Goal: Task Accomplishment & Management: Use online tool/utility

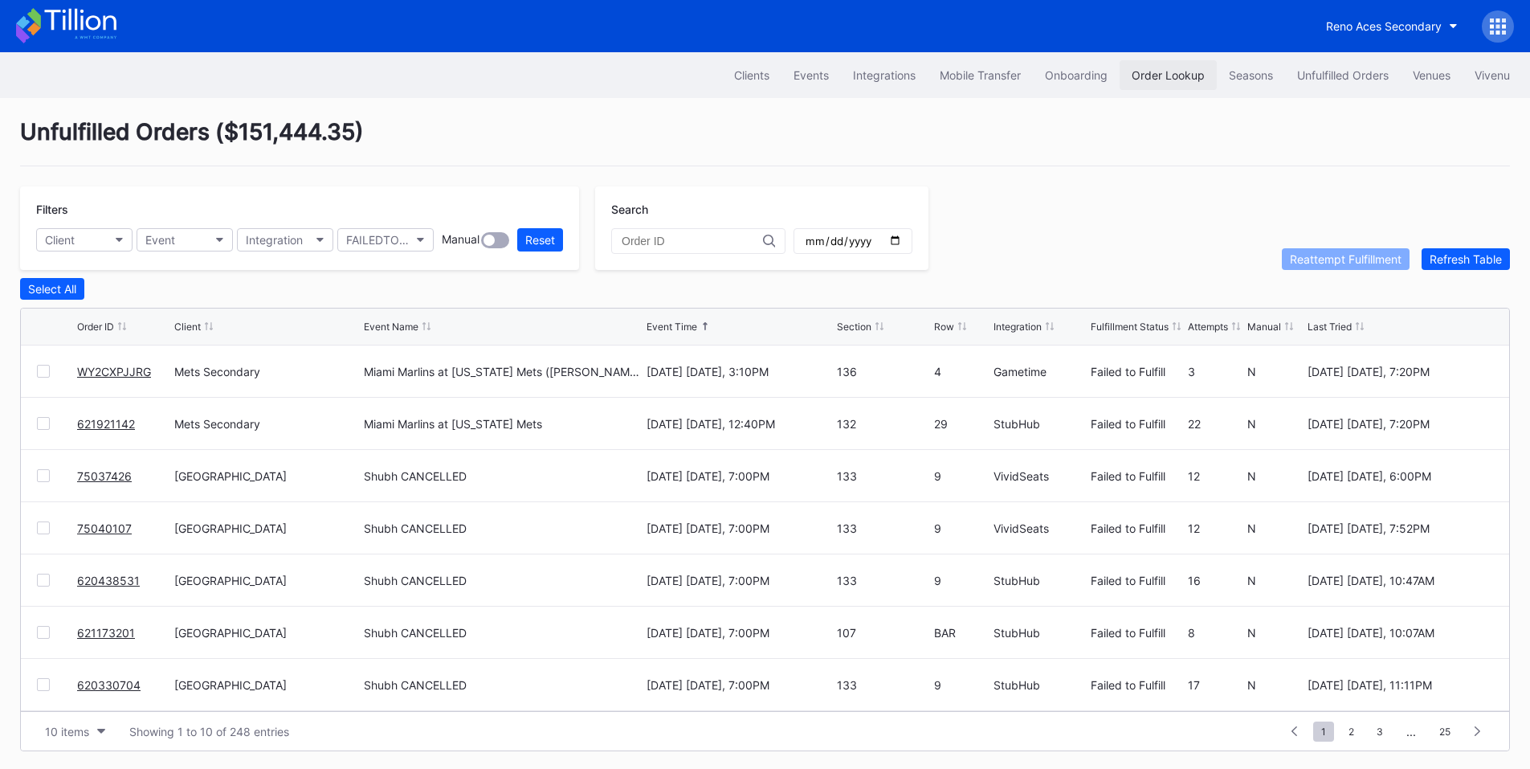
click at [1133, 75] on div "Order Lookup" at bounding box center [1167, 75] width 73 height 14
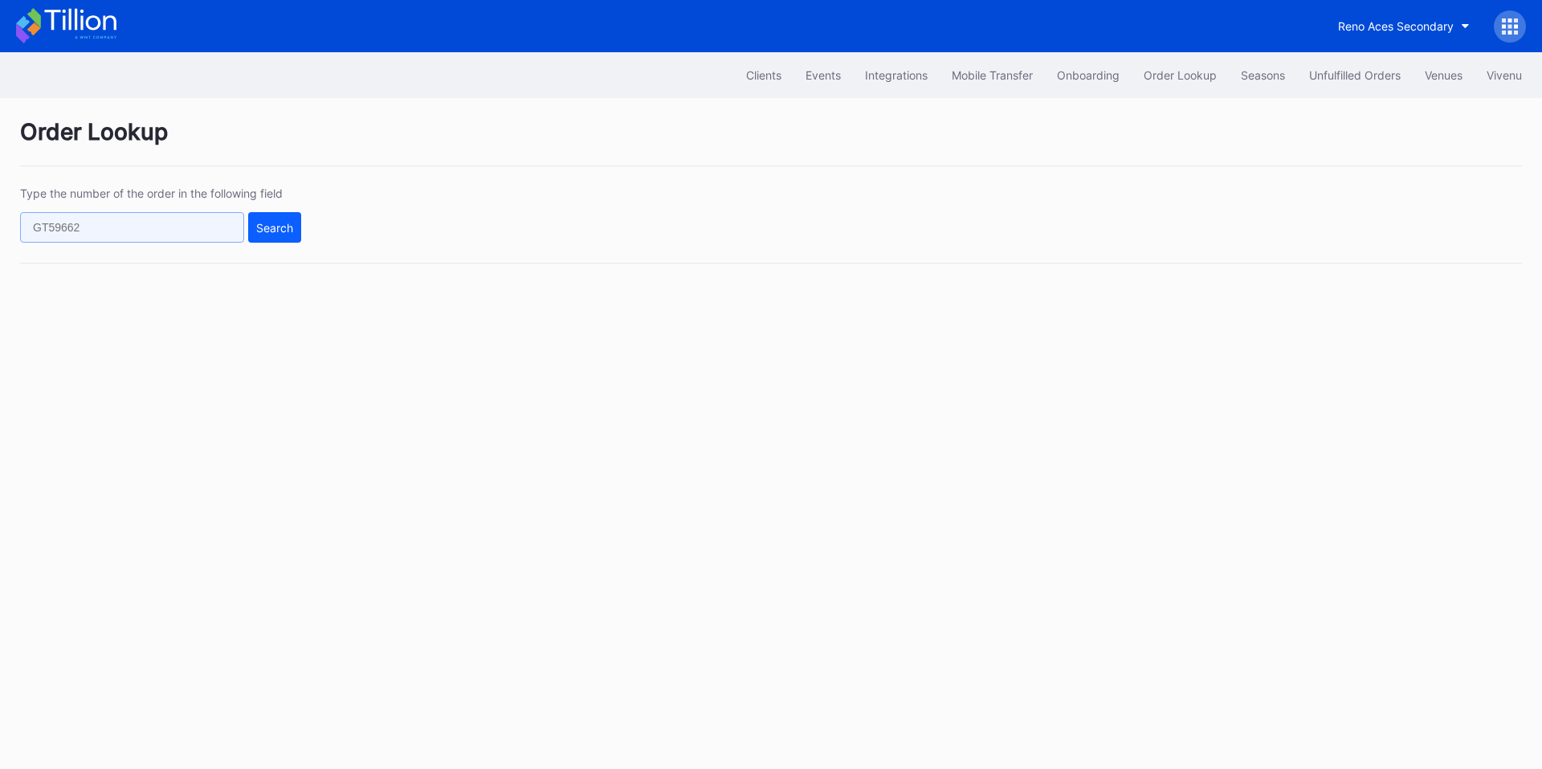
click at [131, 232] on input "text" at bounding box center [132, 227] width 224 height 31
paste input "DMS31MBT7S"
type input "DMS31MBT7S"
click at [280, 240] on button "Search" at bounding box center [274, 227] width 53 height 31
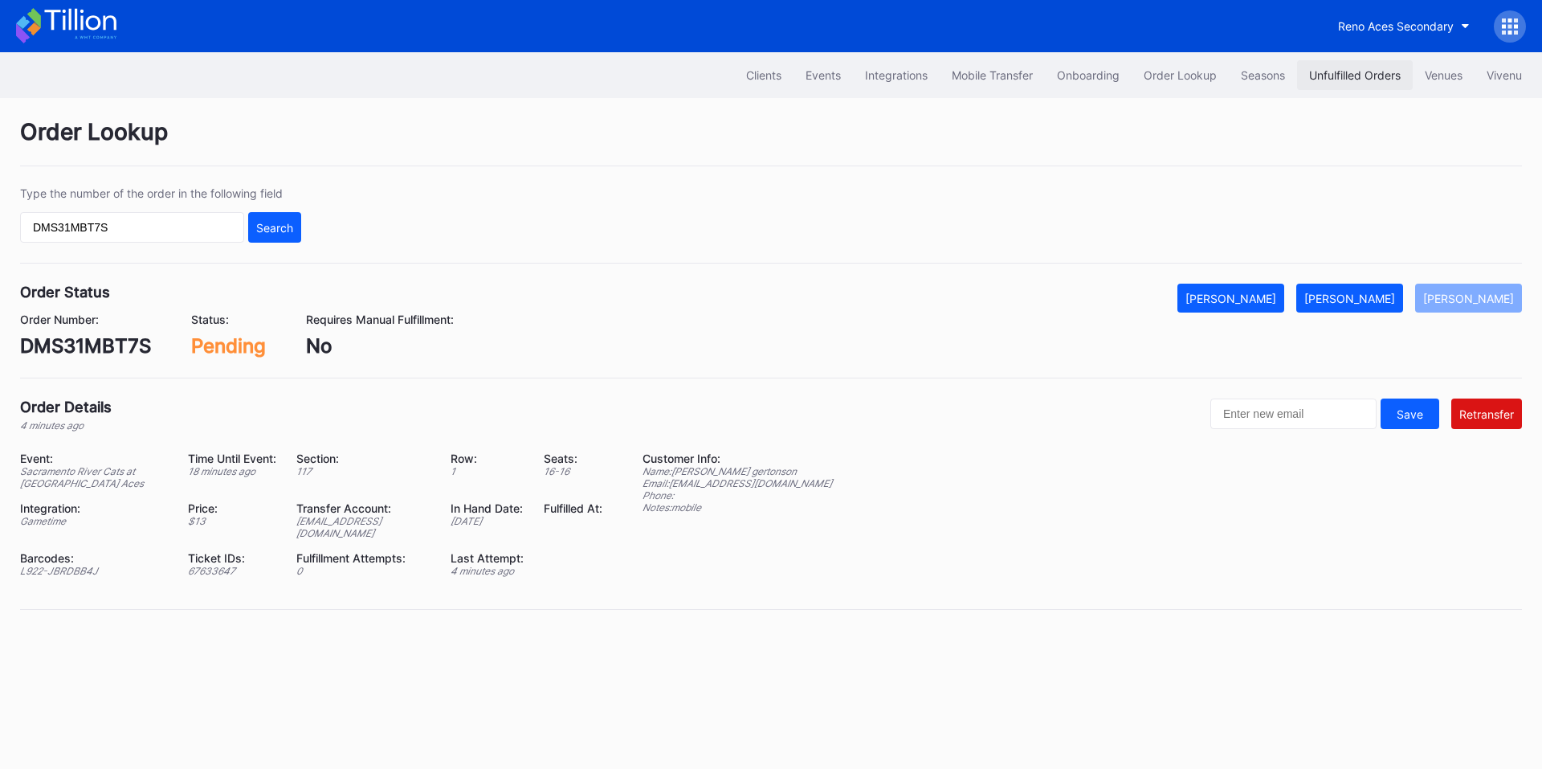
click at [1385, 82] on button "Unfulfilled Orders" at bounding box center [1355, 75] width 116 height 30
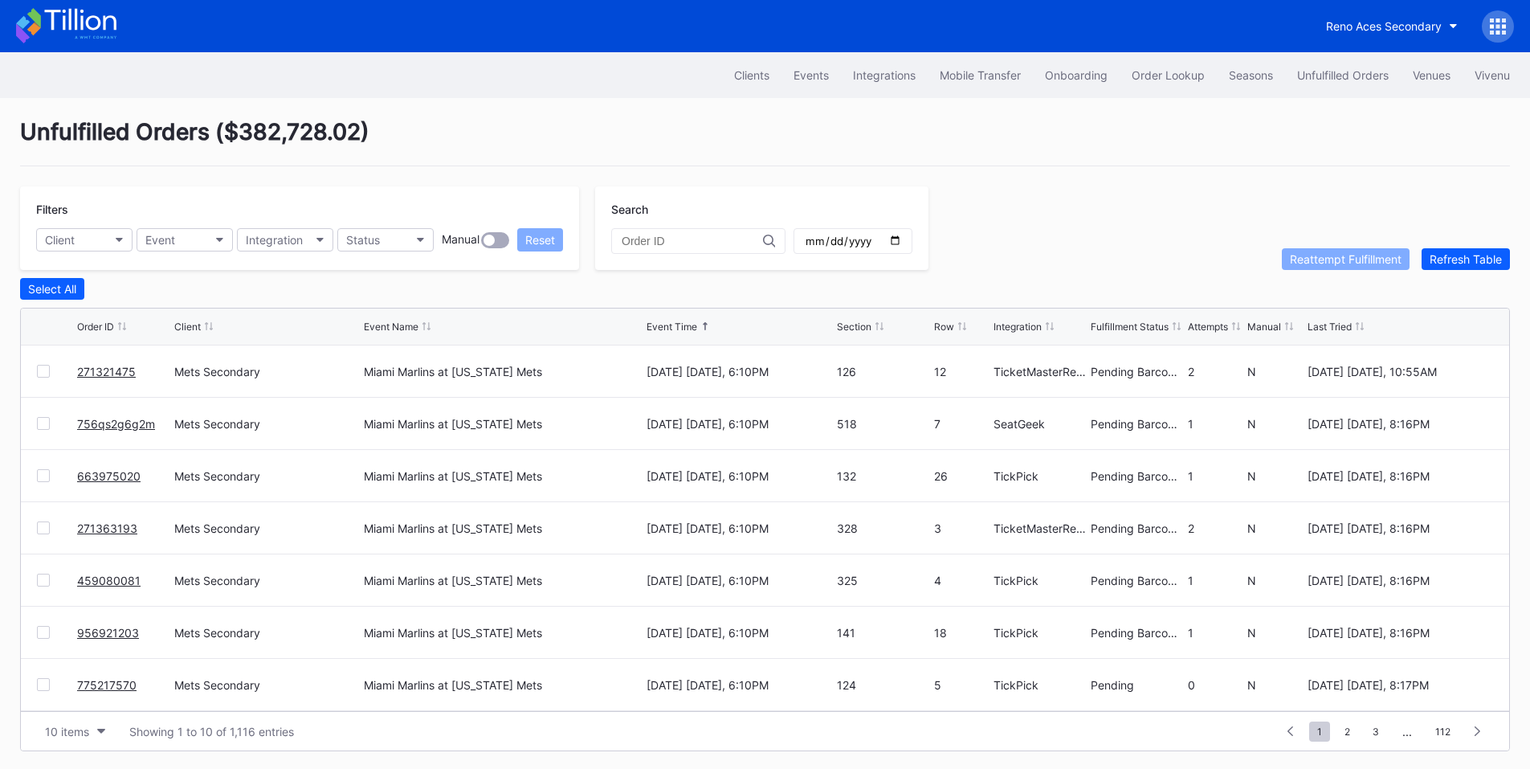
click at [682, 243] on input "text" at bounding box center [692, 240] width 141 height 13
paste input "DMS31MBT7S"
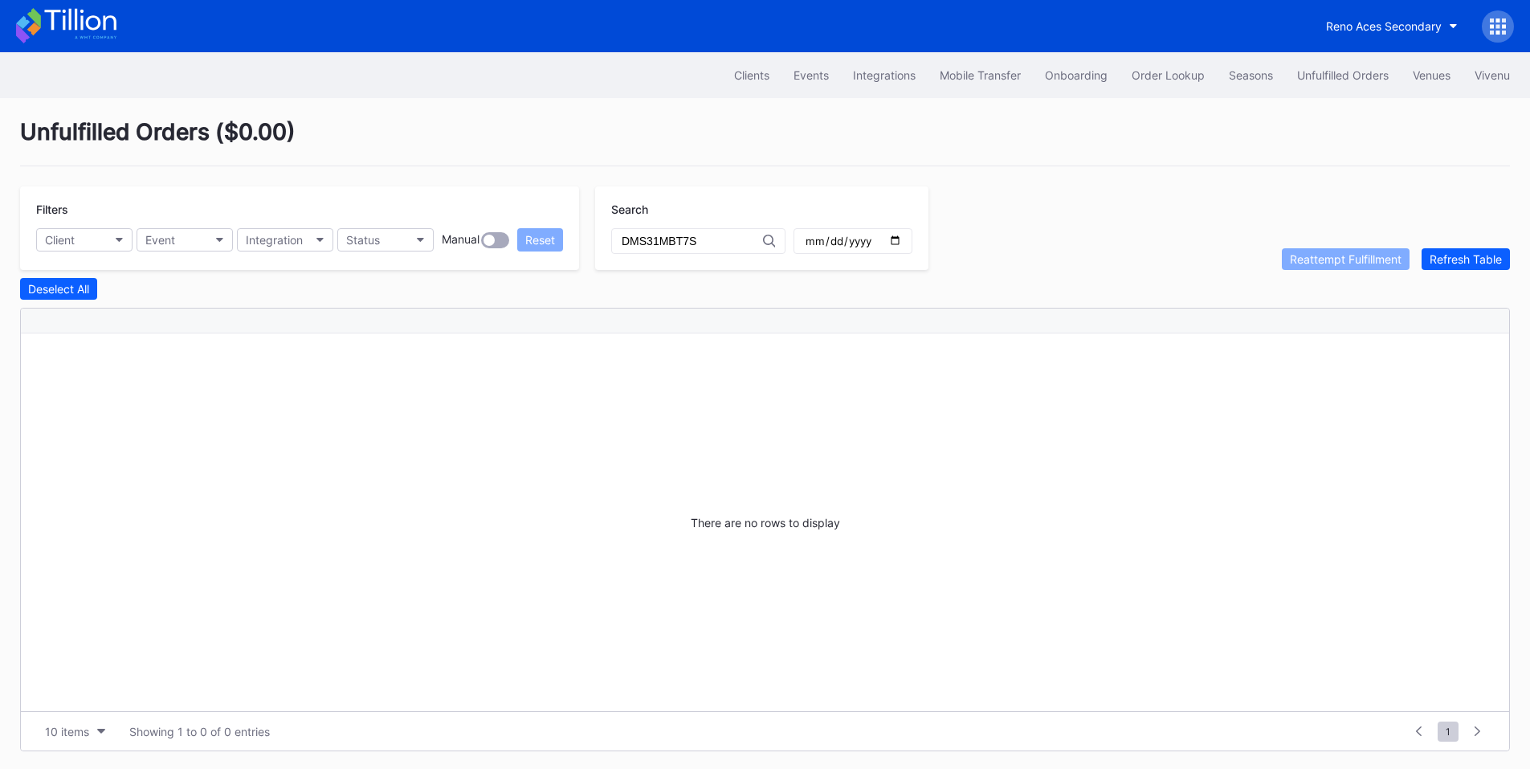
type input "DMS31MBT7S"
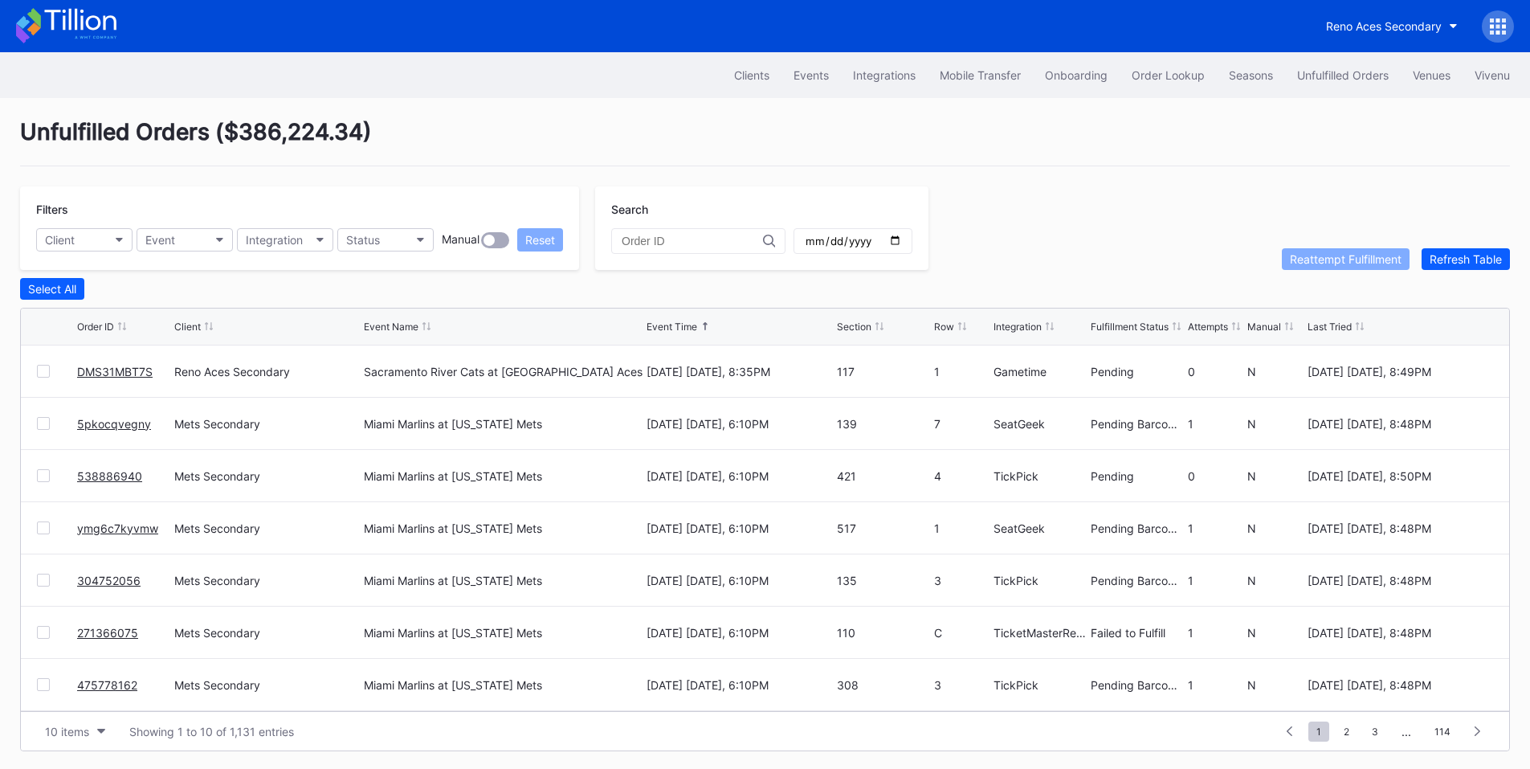
click at [657, 243] on input "text" at bounding box center [692, 240] width 141 height 13
paste input "DMS31MBT7S"
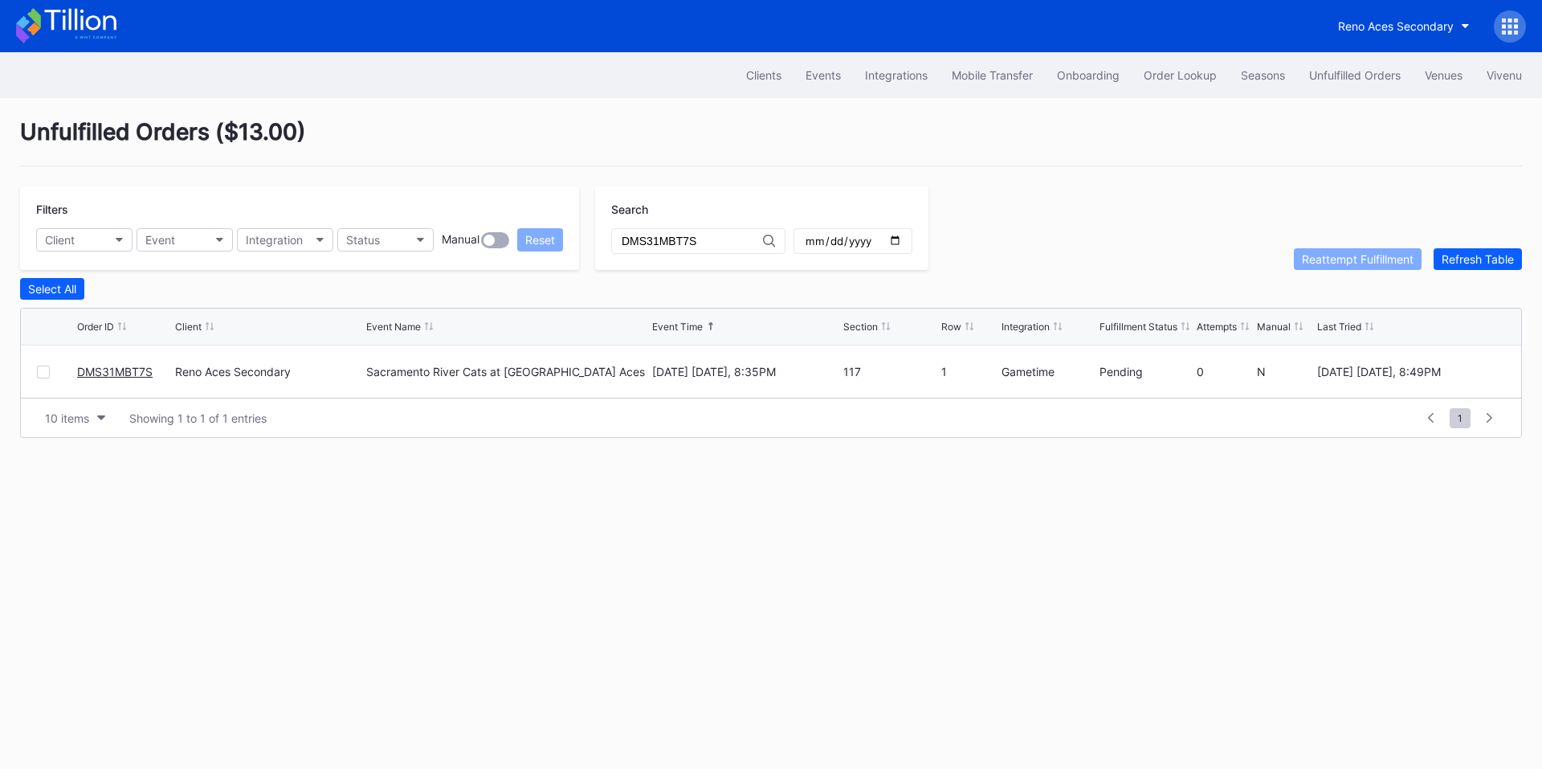
type input "DMS31MBT7S"
click at [37, 374] on div at bounding box center [43, 371] width 13 height 13
click at [1343, 265] on div "Reattempt Fulfillment" at bounding box center [1358, 259] width 112 height 14
click at [1197, 82] on button "Order Lookup" at bounding box center [1179, 75] width 97 height 30
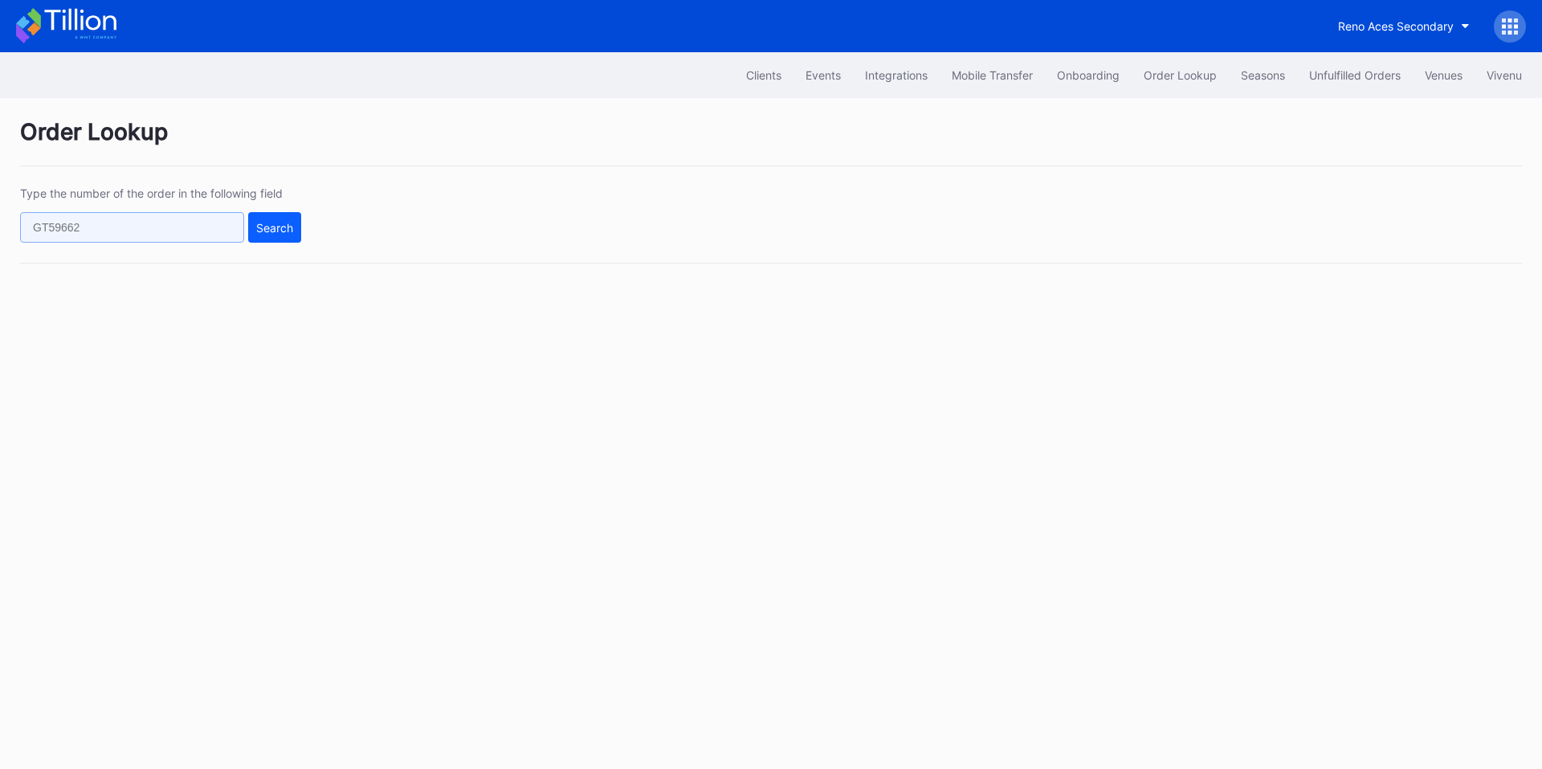
click at [169, 237] on input "text" at bounding box center [132, 227] width 224 height 31
paste input "DMS31MBT7S"
type input "DMS31MBT7S"
click at [270, 227] on div "Search" at bounding box center [274, 228] width 37 height 14
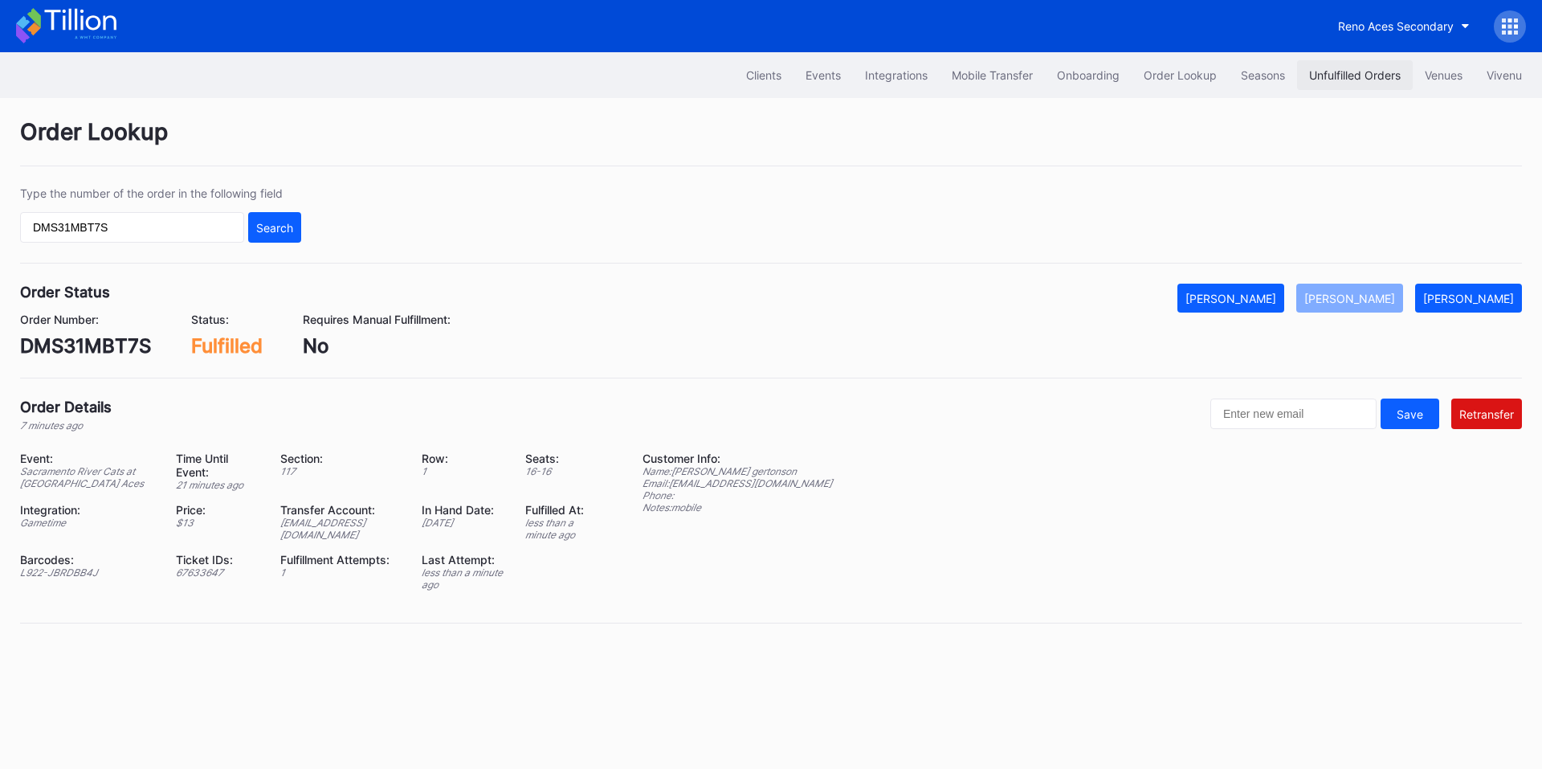
click at [1356, 78] on div "Unfulfilled Orders" at bounding box center [1355, 75] width 92 height 14
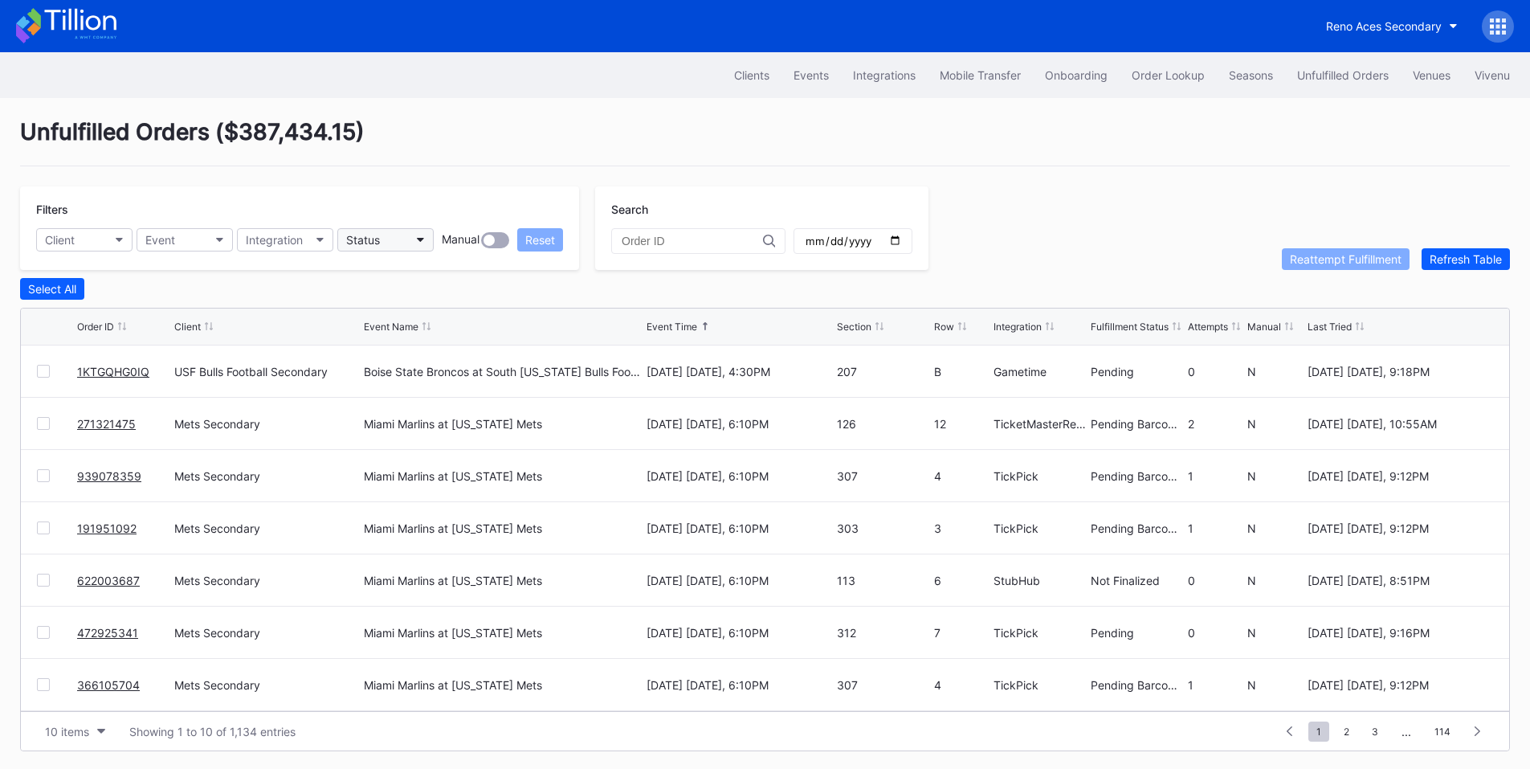
click at [409, 237] on button "Status" at bounding box center [385, 239] width 96 height 23
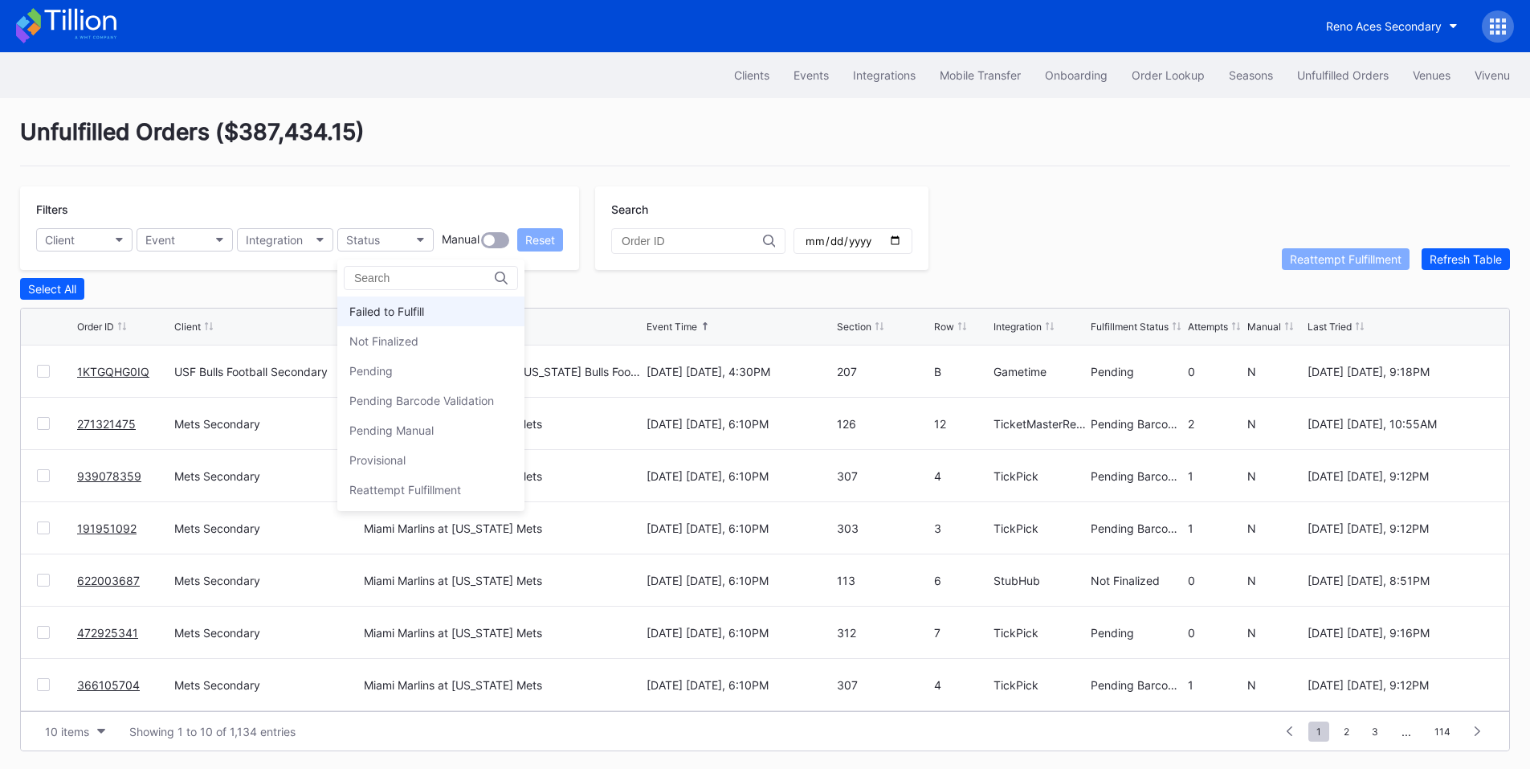
click at [388, 302] on div "Failed to Fulfill" at bounding box center [430, 311] width 187 height 30
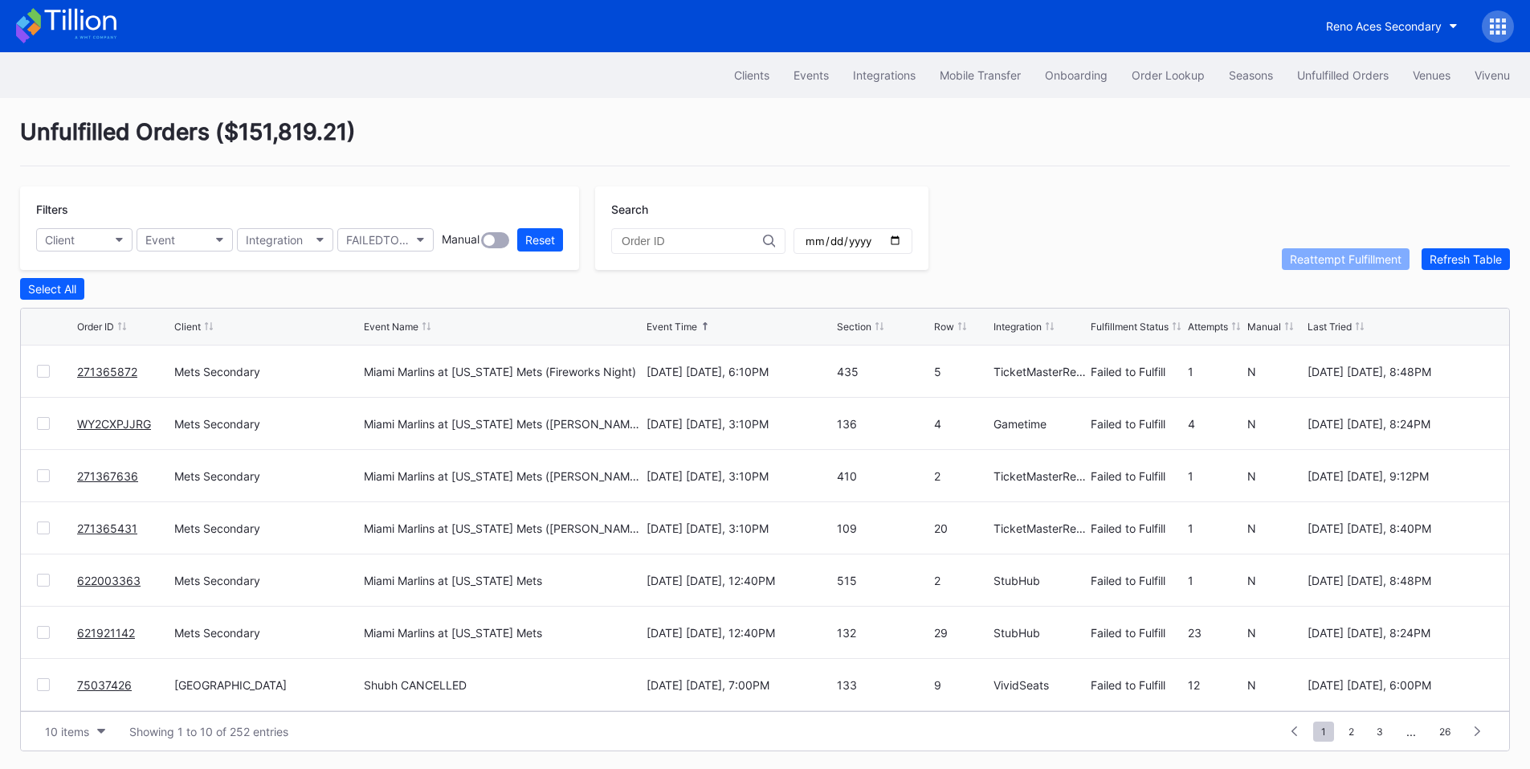
click at [43, 372] on div at bounding box center [43, 371] width 13 height 13
click at [44, 476] on div at bounding box center [43, 475] width 13 height 13
click at [42, 530] on div at bounding box center [43, 527] width 13 height 13
click at [42, 585] on div at bounding box center [43, 579] width 13 height 13
click at [1339, 265] on div "Reattempt Fulfillment" at bounding box center [1346, 259] width 112 height 14
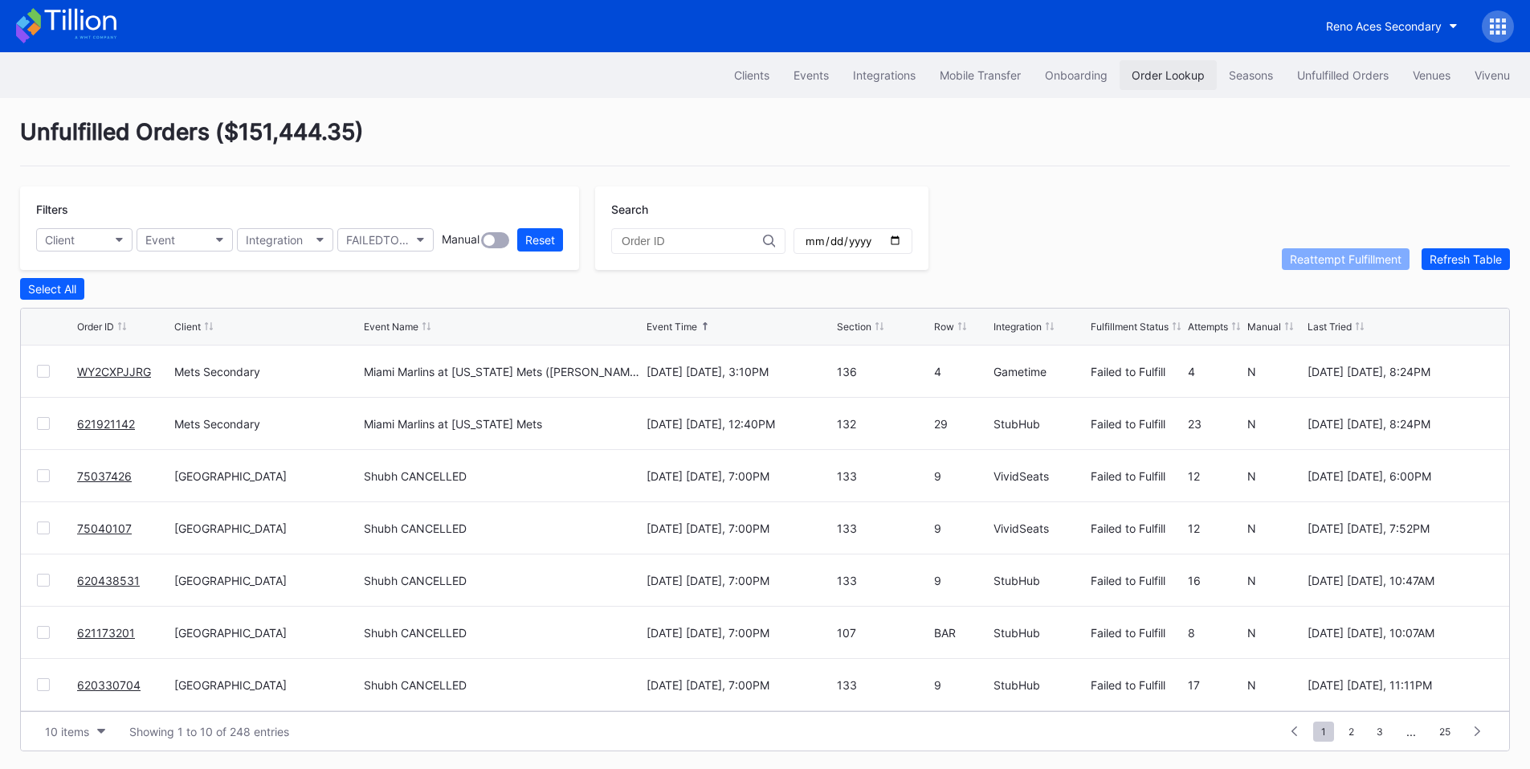
click at [1167, 67] on button "Order Lookup" at bounding box center [1167, 75] width 97 height 30
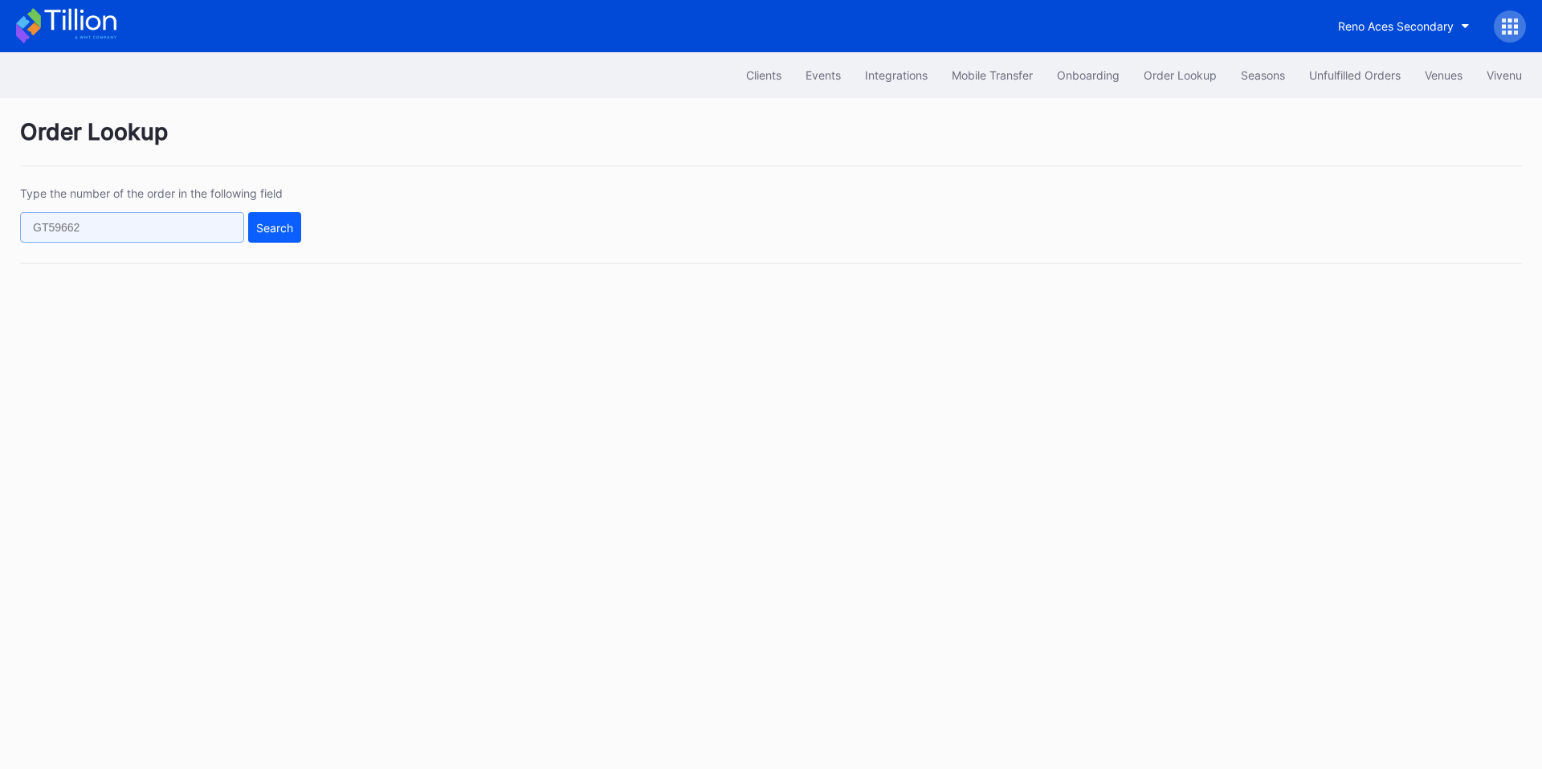
drag, startPoint x: 153, startPoint y: 239, endPoint x: 222, endPoint y: 231, distance: 68.7
click at [153, 239] on input "text" at bounding box center [132, 227] width 224 height 31
paste input "622003687"
type input "622003687"
click at [252, 229] on button "Search" at bounding box center [274, 227] width 53 height 31
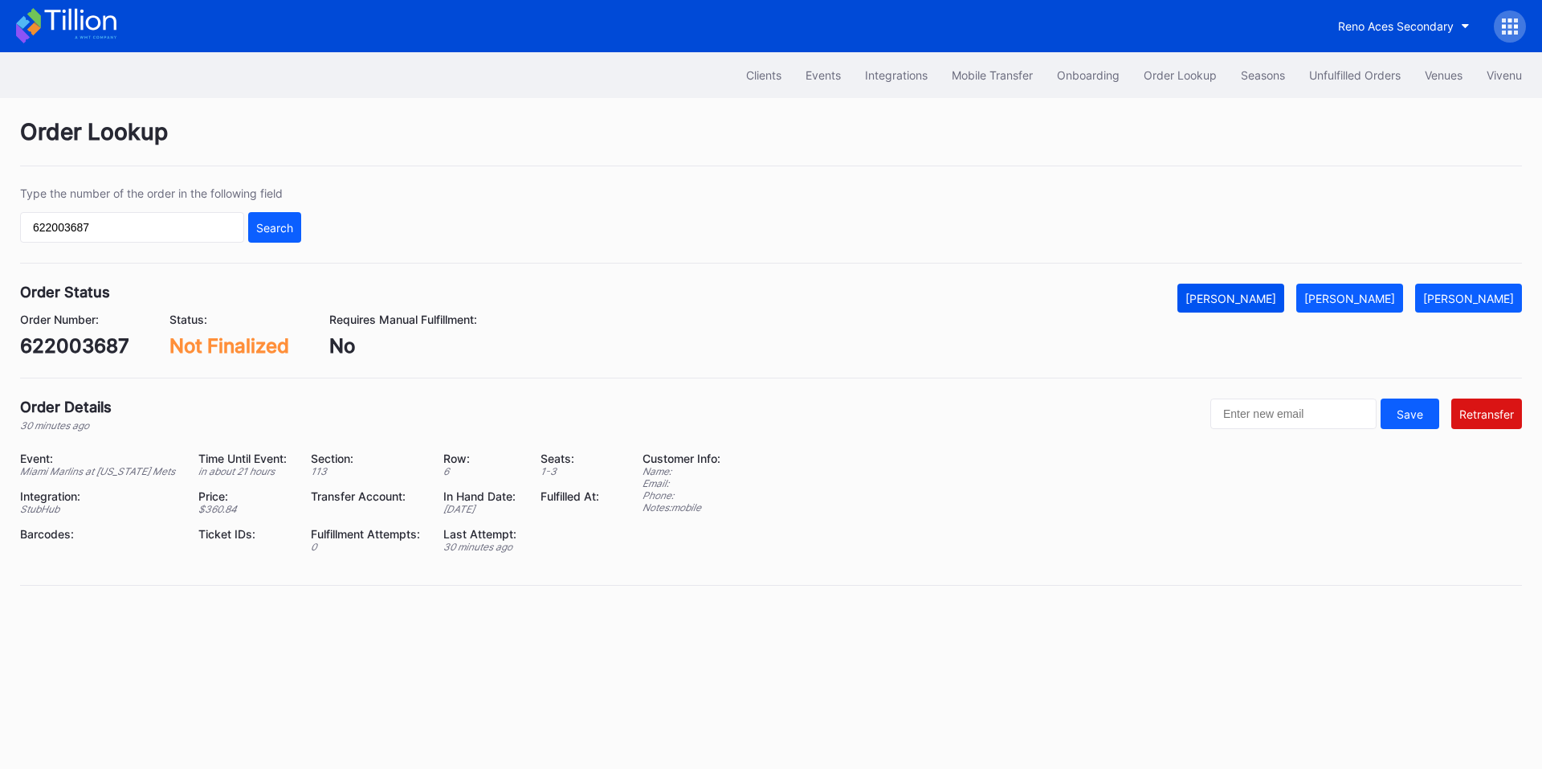
click at [1261, 297] on div "[PERSON_NAME]" at bounding box center [1230, 299] width 91 height 14
